Goal: Task Accomplishment & Management: Use online tool/utility

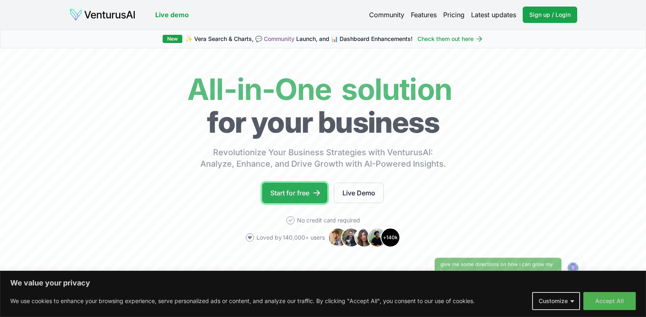
click at [296, 191] on link "Start for free" at bounding box center [294, 193] width 65 height 20
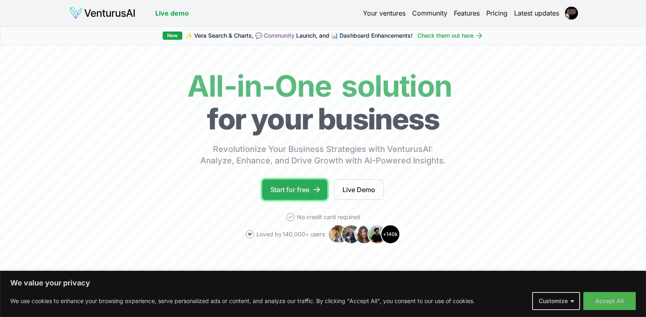
click at [302, 188] on link "Start for free" at bounding box center [294, 189] width 65 height 20
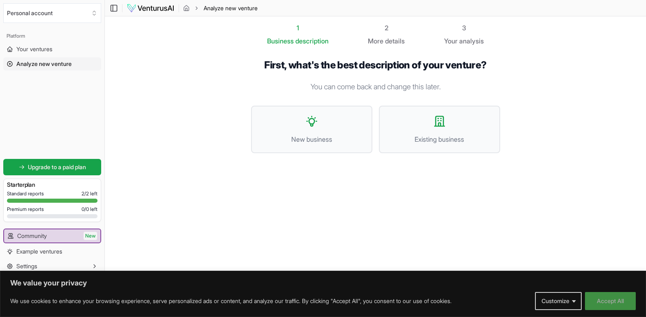
click at [603, 299] on button "Accept All" at bounding box center [610, 301] width 51 height 18
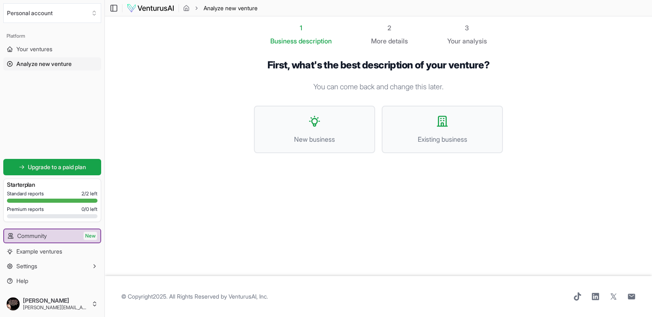
click at [40, 64] on span "Analyze new venture" at bounding box center [43, 64] width 55 height 8
click at [329, 135] on span "New business" at bounding box center [314, 139] width 103 height 10
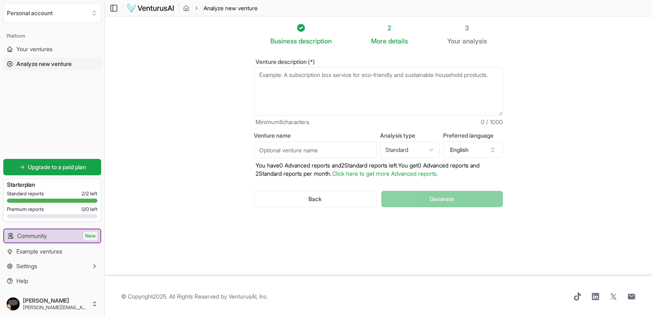
click at [293, 76] on textarea "Venture description (*)" at bounding box center [378, 91] width 249 height 48
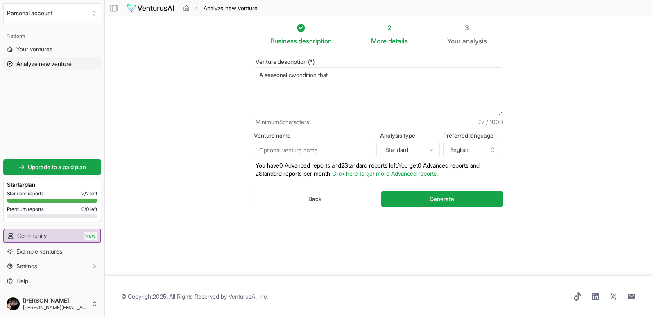
click at [293, 76] on textarea "A seasonal cwondition that" at bounding box center [378, 91] width 249 height 48
type textarea "Provide my chickens with enclosed coop in the rainy season that will not affect…"
click at [352, 153] on input "Venture name" at bounding box center [315, 150] width 123 height 16
click at [331, 152] on input "Venture name" at bounding box center [315, 150] width 123 height 16
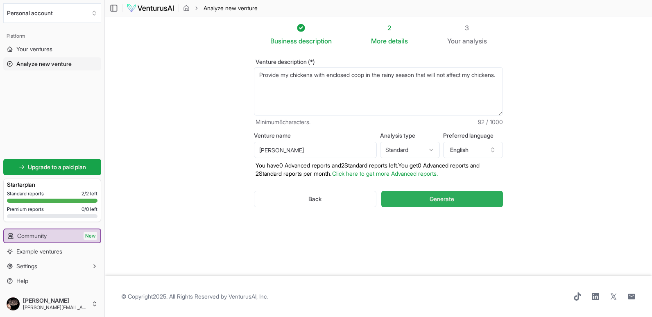
type input "Kofi Poultry"
click at [442, 200] on span "Generate" at bounding box center [442, 199] width 25 height 8
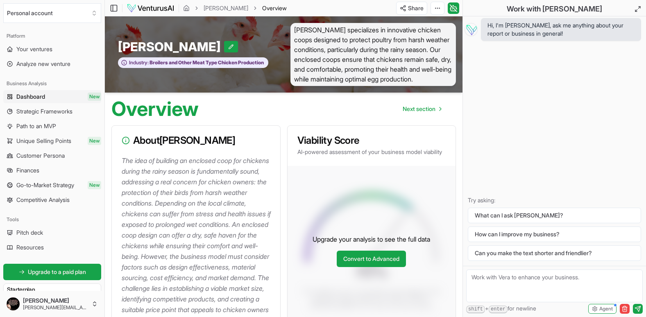
click at [644, 90] on div "Hi, I'm Vera, ask me anything about your report or business in general! Try ask…" at bounding box center [554, 141] width 183 height 250
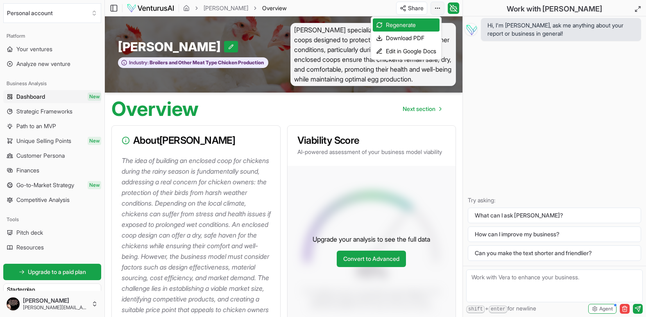
click at [438, 9] on html "We value your privacy We use cookies to enhance your browsing experience, serve…" at bounding box center [323, 158] width 646 height 317
click at [401, 37] on div "Download PDF" at bounding box center [406, 38] width 67 height 13
